Goal: Transaction & Acquisition: Purchase product/service

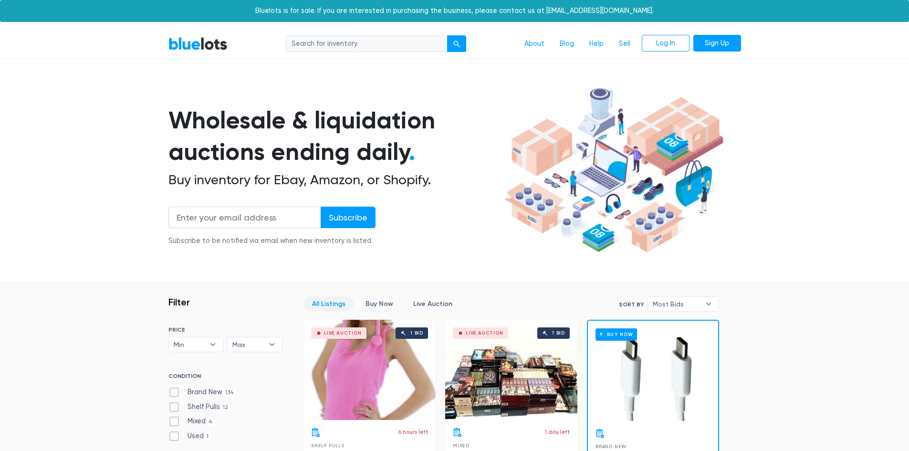
scroll to position [191, 0]
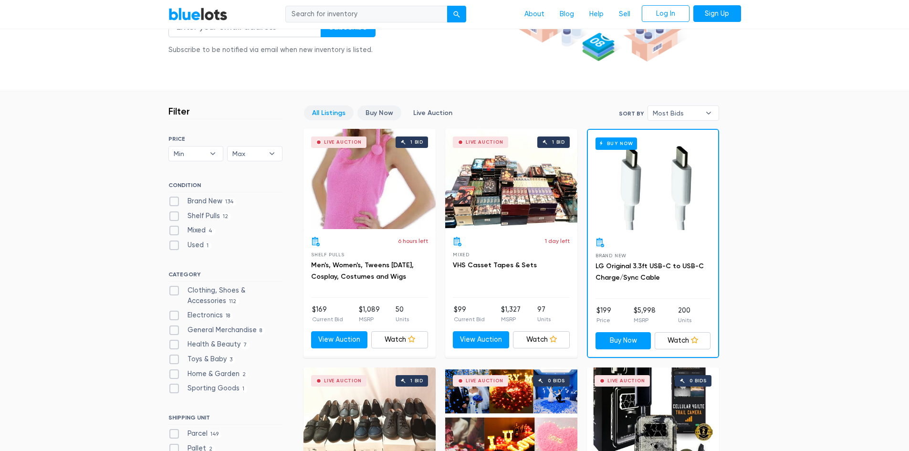
click at [383, 111] on link "Buy Now" at bounding box center [379, 112] width 44 height 15
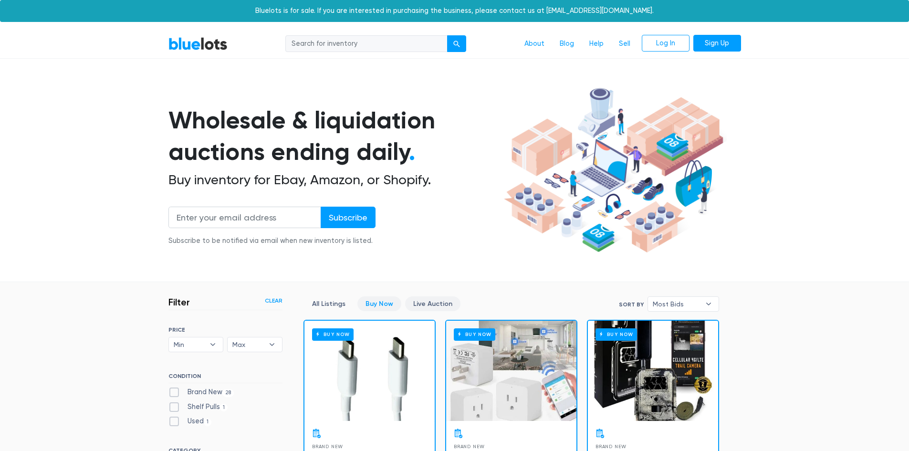
click at [441, 305] on link "Live Auction" at bounding box center [432, 303] width 55 height 15
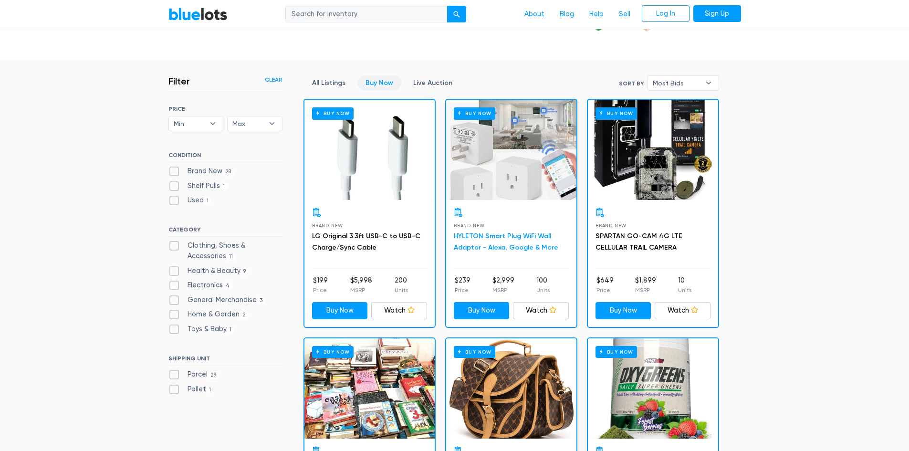
scroll to position [239, 0]
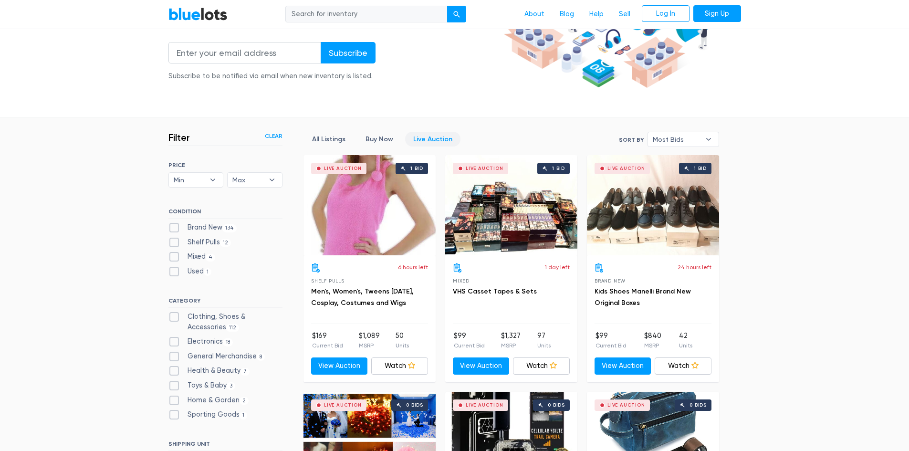
scroll to position [161, 0]
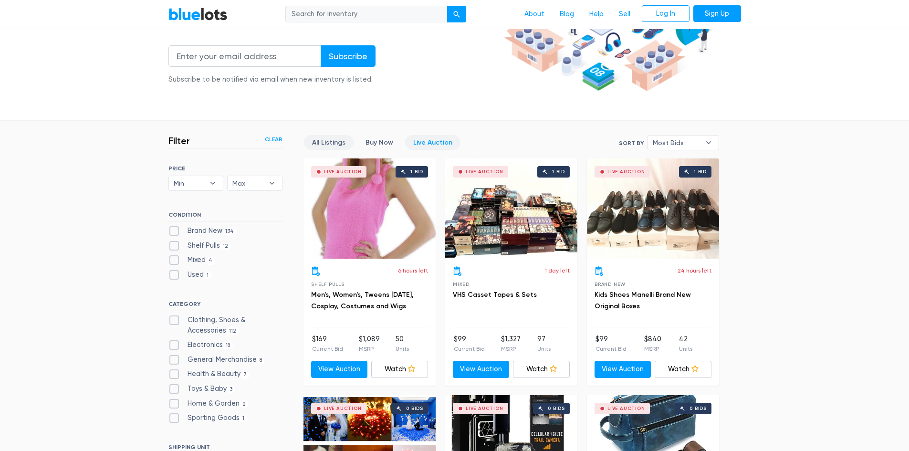
click at [327, 138] on link "All Listings" at bounding box center [329, 142] width 50 height 15
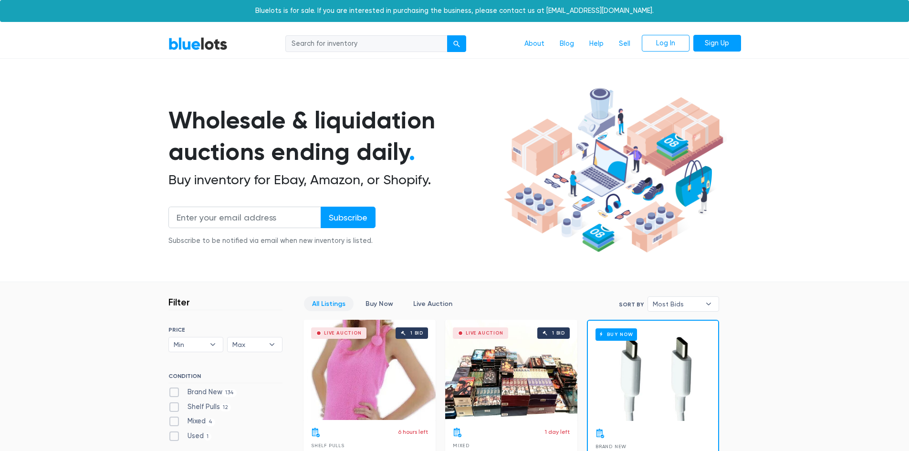
scroll to position [257, 0]
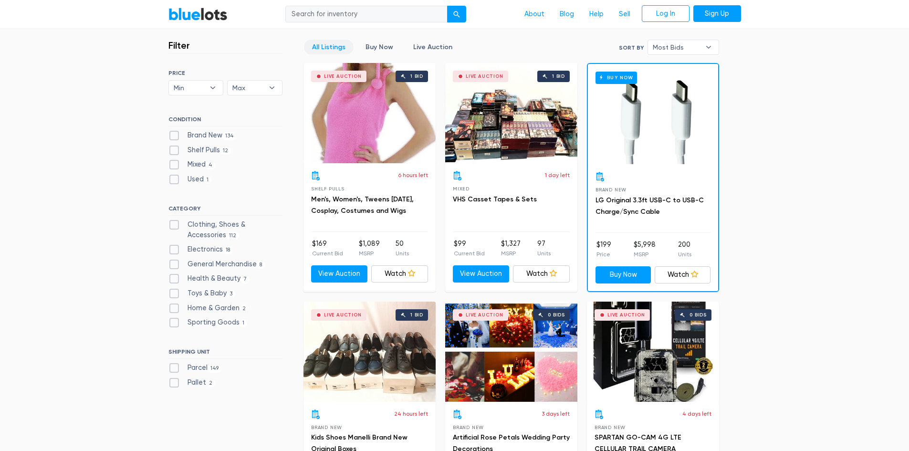
click at [178, 252] on label "Electronics 18" at bounding box center [200, 249] width 65 height 10
click at [175, 251] on input "Electronics 18" at bounding box center [171, 247] width 6 height 6
checkbox input "true"
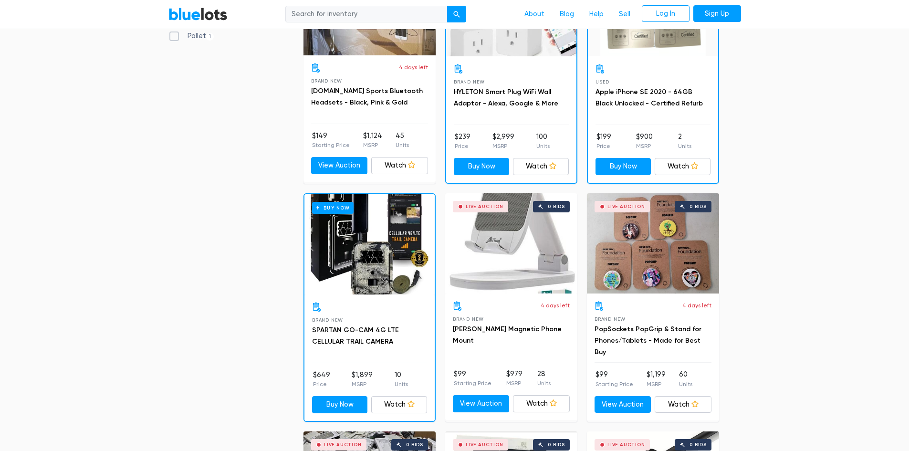
scroll to position [639, 0]
